Goal: Use online tool/utility: Utilize a website feature to perform a specific function

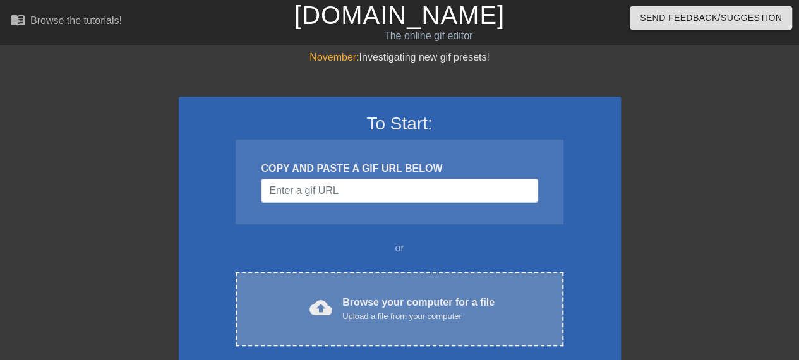
click at [361, 299] on div "Browse your computer for a file Upload a file from your computer" at bounding box center [418, 309] width 152 height 28
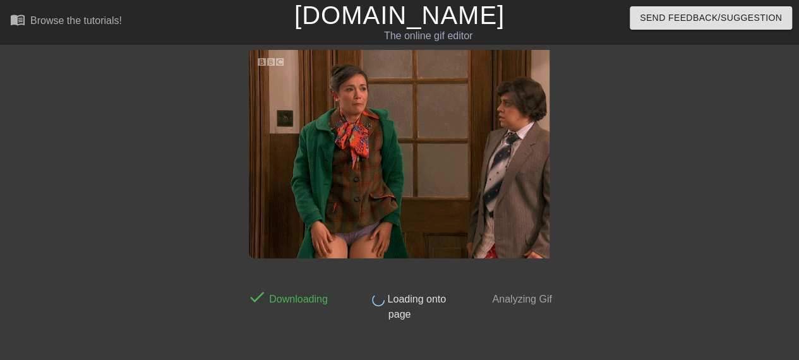
click at [423, 182] on img at bounding box center [399, 154] width 301 height 208
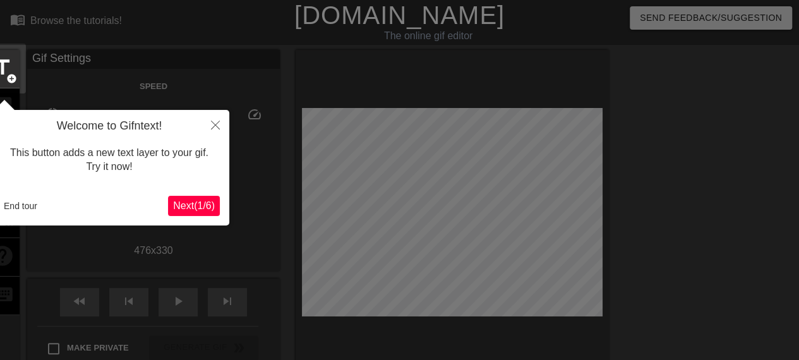
scroll to position [31, 0]
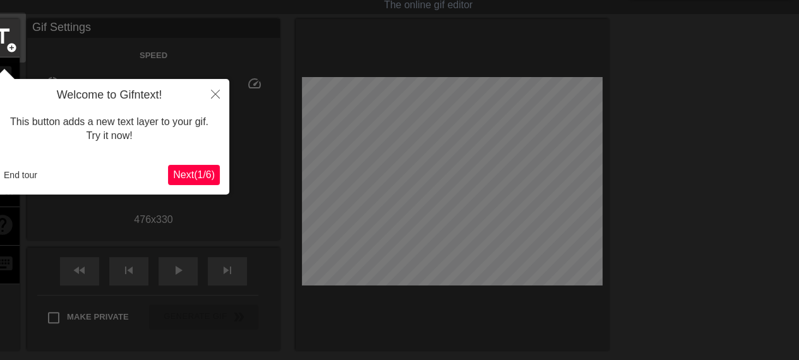
click at [184, 174] on span "Next ( 1 / 6 )" at bounding box center [194, 174] width 42 height 11
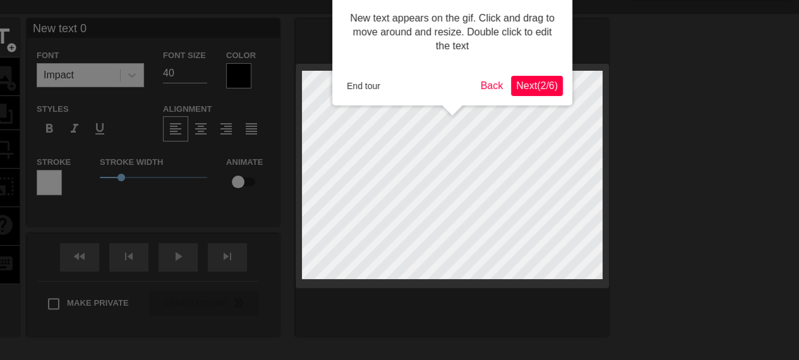
scroll to position [0, 0]
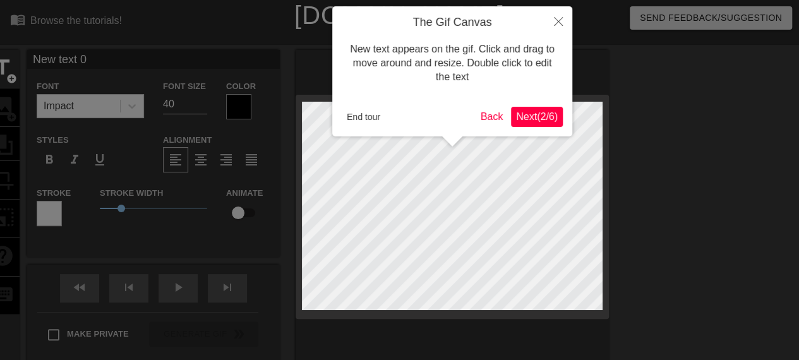
click at [525, 114] on span "Next ( 2 / 6 )" at bounding box center [537, 116] width 42 height 11
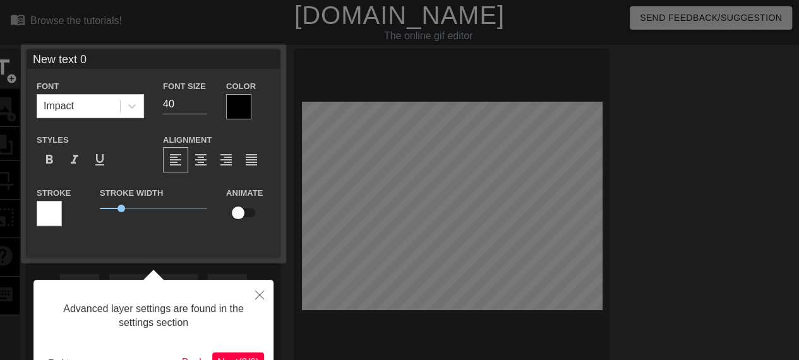
scroll to position [31, 0]
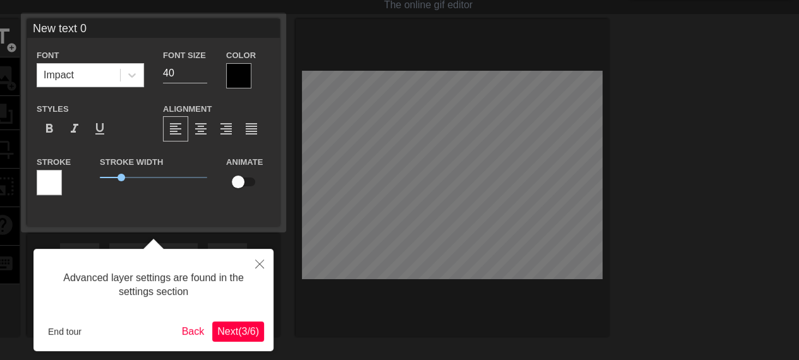
click at [239, 328] on span "Next ( 3 / 6 )" at bounding box center [238, 331] width 42 height 11
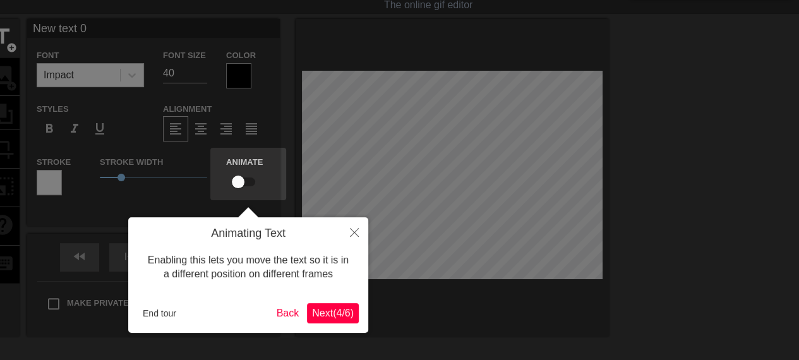
scroll to position [0, 0]
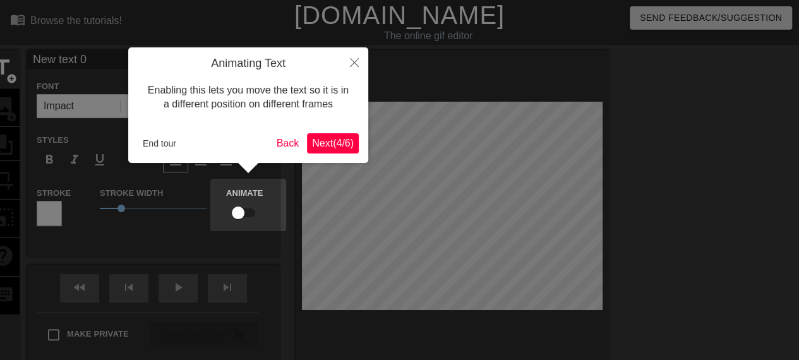
click at [321, 148] on span "Next ( 4 / 6 )" at bounding box center [333, 143] width 42 height 11
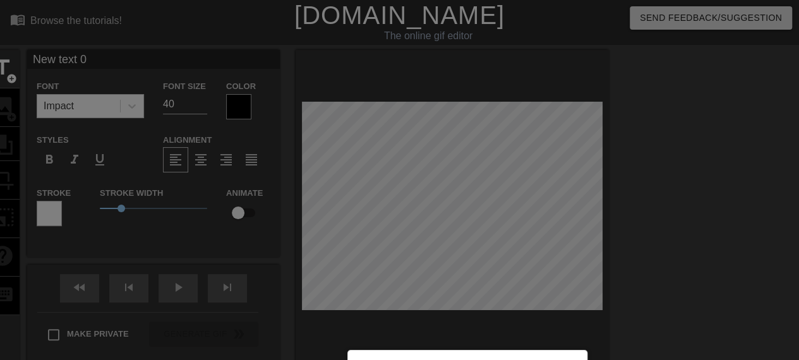
scroll to position [155, 0]
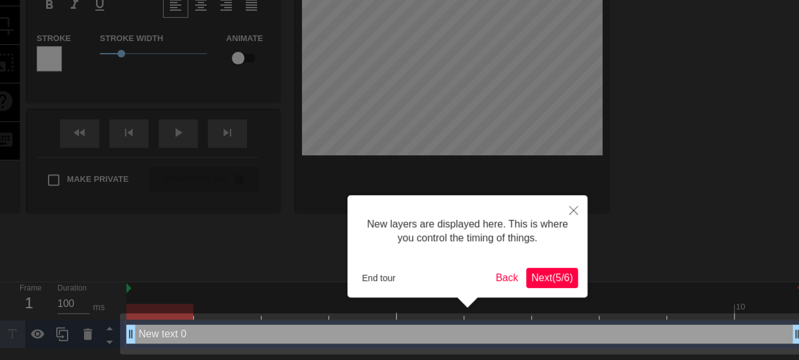
click at [565, 275] on span "Next ( 5 / 6 )" at bounding box center [552, 277] width 42 height 11
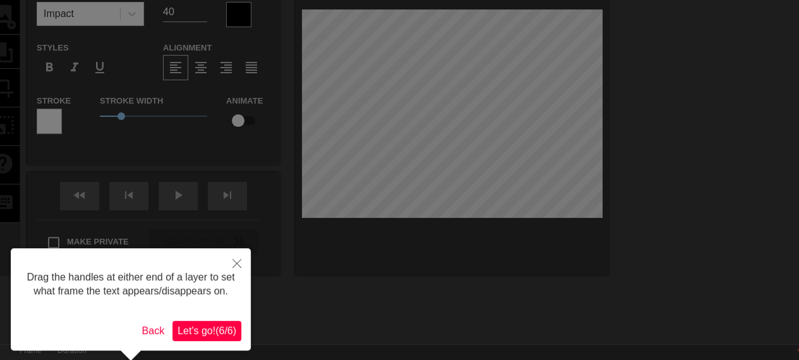
scroll to position [0, 0]
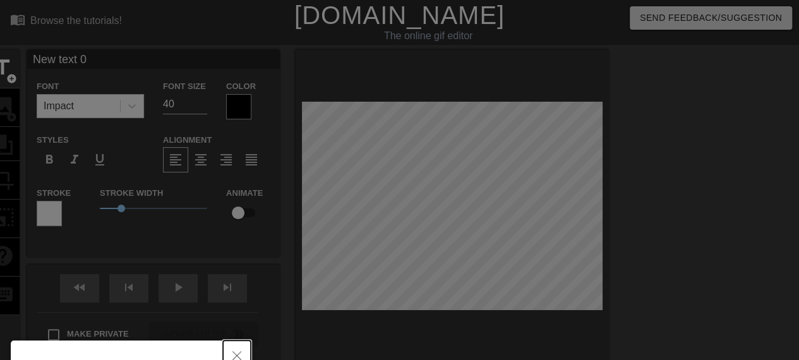
click at [237, 353] on icon "Close" at bounding box center [236, 355] width 9 height 9
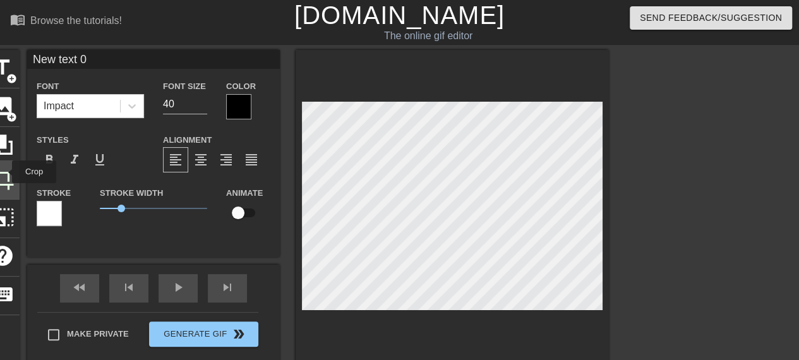
click at [4, 172] on span "crop" at bounding box center [3, 179] width 24 height 24
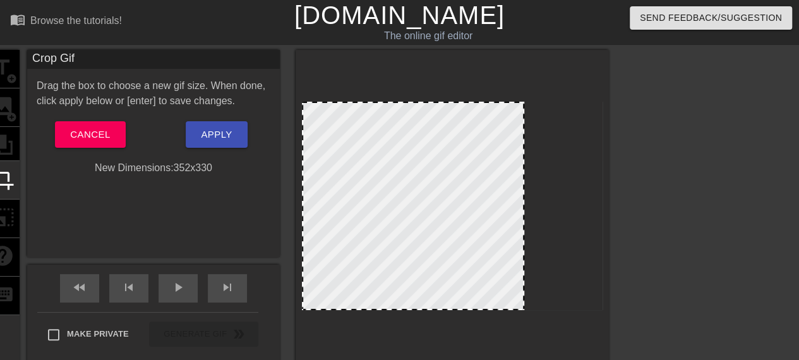
drag, startPoint x: 601, startPoint y: 177, endPoint x: 523, endPoint y: 190, distance: 79.3
click at [523, 190] on div at bounding box center [523, 206] width 6 height 206
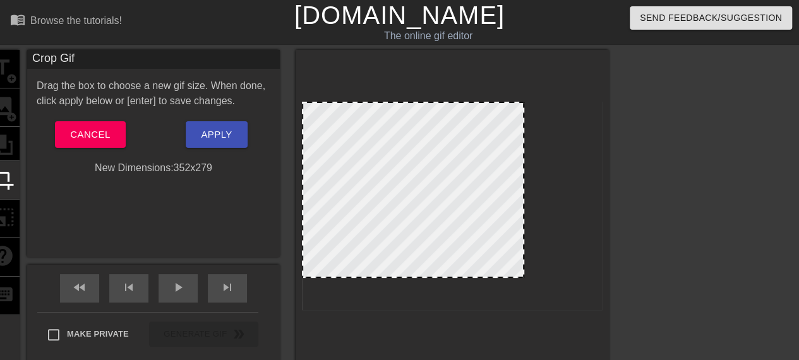
drag, startPoint x: 421, startPoint y: 309, endPoint x: 417, endPoint y: 277, distance: 32.4
click at [417, 277] on div at bounding box center [413, 276] width 220 height 6
click at [203, 139] on span "Apply" at bounding box center [216, 134] width 31 height 16
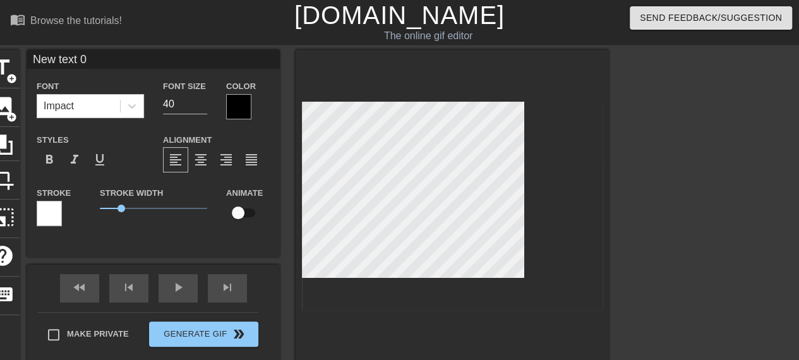
click at [244, 107] on div at bounding box center [238, 106] width 25 height 25
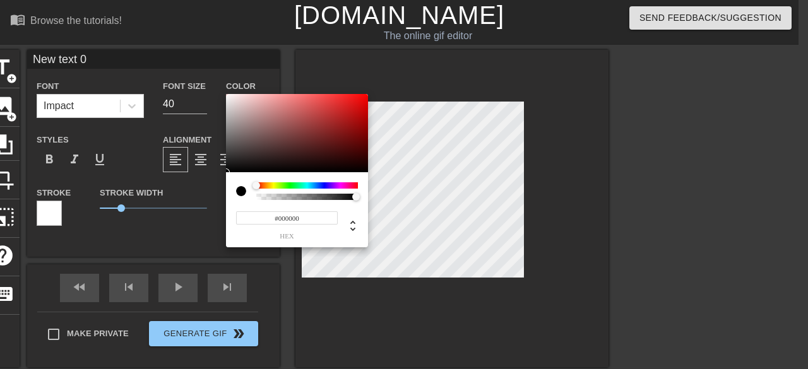
type input "0"
drag, startPoint x: 356, startPoint y: 196, endPoint x: 234, endPoint y: 208, distance: 122.4
click at [234, 208] on div "0 r 0 g 0 b 0 a" at bounding box center [297, 209] width 142 height 75
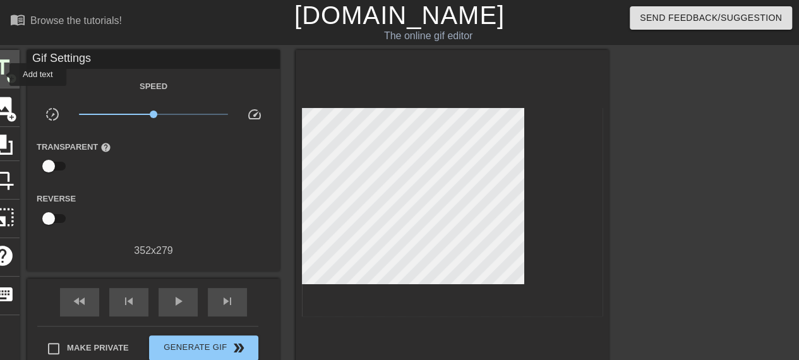
click at [1, 75] on span "title" at bounding box center [3, 68] width 24 height 24
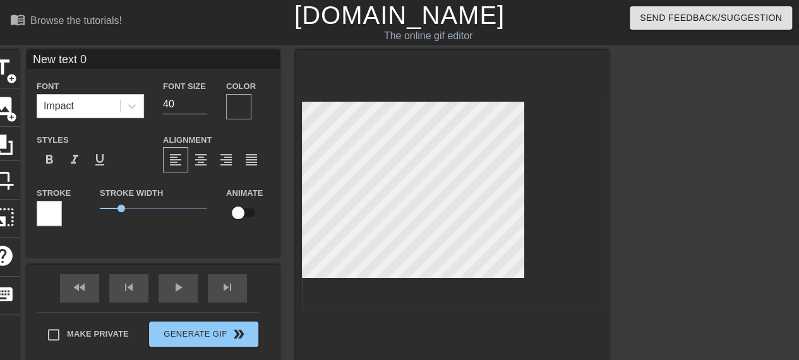
type input "New text 1"
type input "H"
type textarea "H"
type input "Ho"
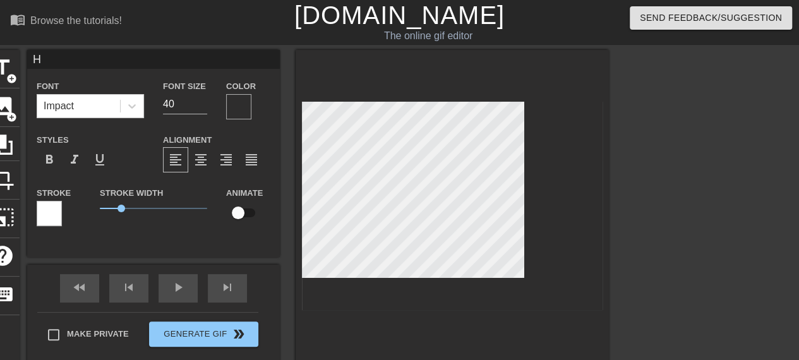
type textarea "Ho"
type input "How"
type textarea "How"
type input "How"
type textarea "How"
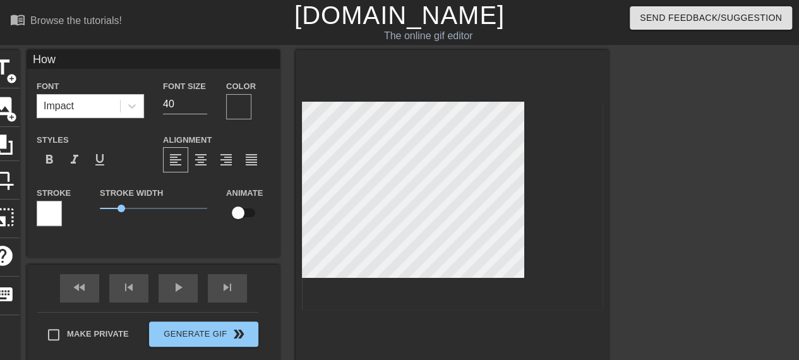
type input "How e"
type textarea "How e"
type input "How em"
type textarea "How em"
type input "How emb"
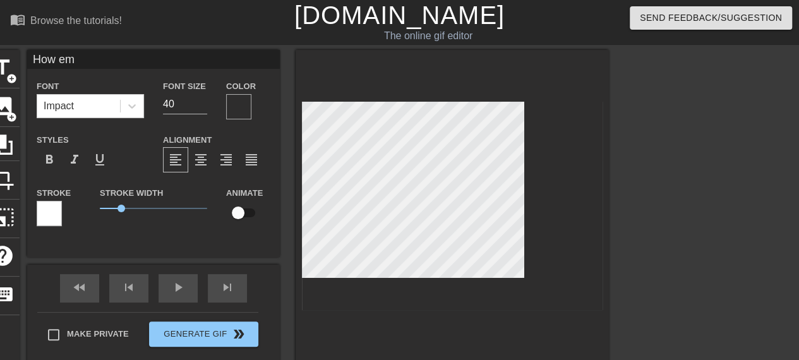
type textarea "How emb"
type input "How emba"
type textarea "How emba"
type input "How embar"
type textarea "How embar"
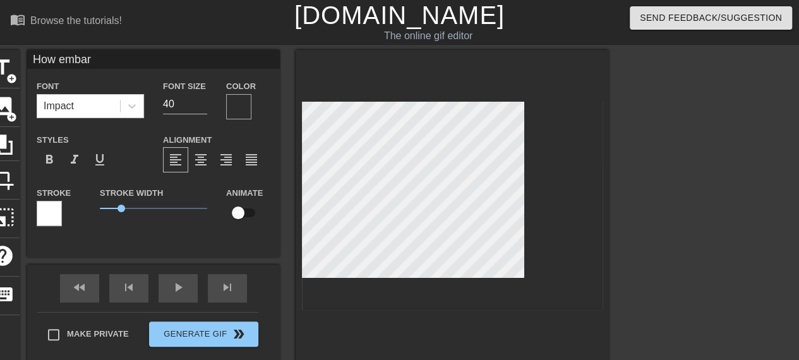
type input "How embarr"
type textarea "How embarr"
type input "How embarra"
type textarea "How embarra"
type input "How embarras"
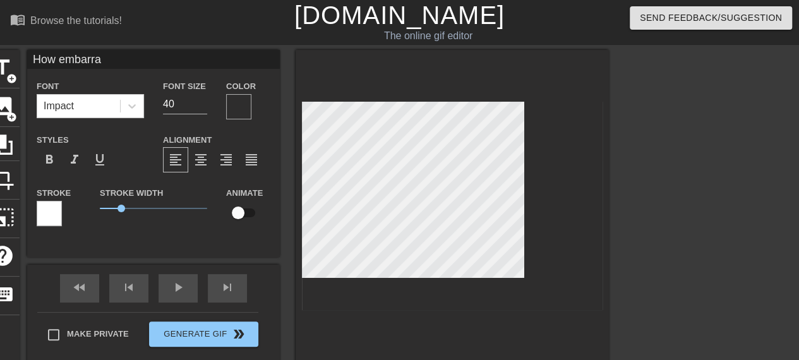
type textarea "How embarras"
type input "How embarrass"
type textarea "How embarrass"
type input "How embarrassi"
type textarea "How embarrassi"
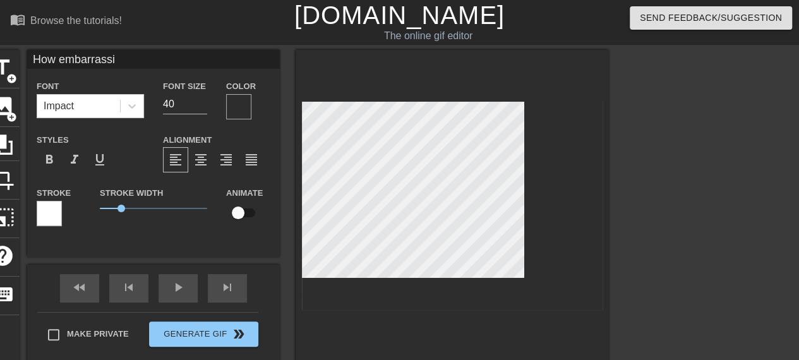
type input "How embarrassin"
type textarea "How embarrassing"
type input "How embarrassing."
type textarea "How embarrassing."
type input "How embarrassing.."
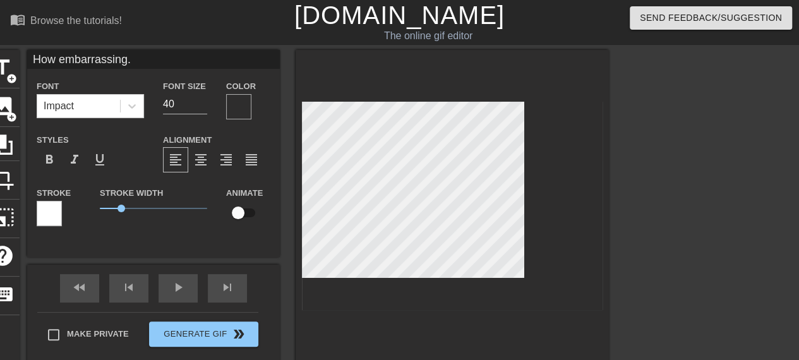
type textarea "How embarrassing.."
type input "How embarrassing..."
type textarea "How embarrassing..."
click at [52, 156] on span "format_bold" at bounding box center [49, 159] width 15 height 15
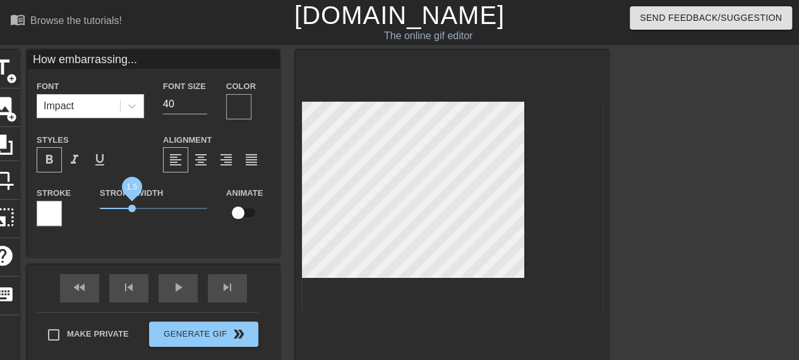
drag, startPoint x: 119, startPoint y: 209, endPoint x: 131, endPoint y: 210, distance: 12.1
click at [131, 210] on span "1.5" at bounding box center [132, 209] width 8 height 8
click at [383, 328] on div at bounding box center [452, 209] width 313 height 318
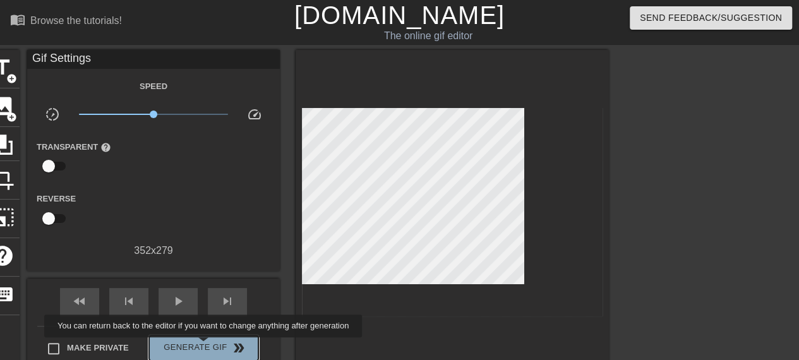
click at [206, 346] on span "Generate Gif double_arrow" at bounding box center [203, 347] width 99 height 15
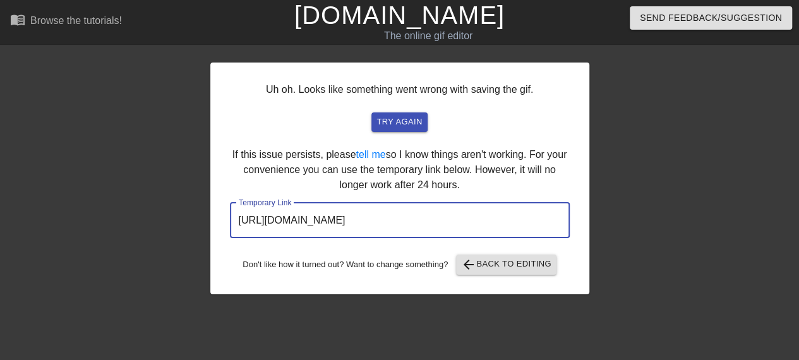
click at [387, 223] on input "[URL][DOMAIN_NAME]" at bounding box center [400, 220] width 340 height 35
